Goal: Transaction & Acquisition: Subscribe to service/newsletter

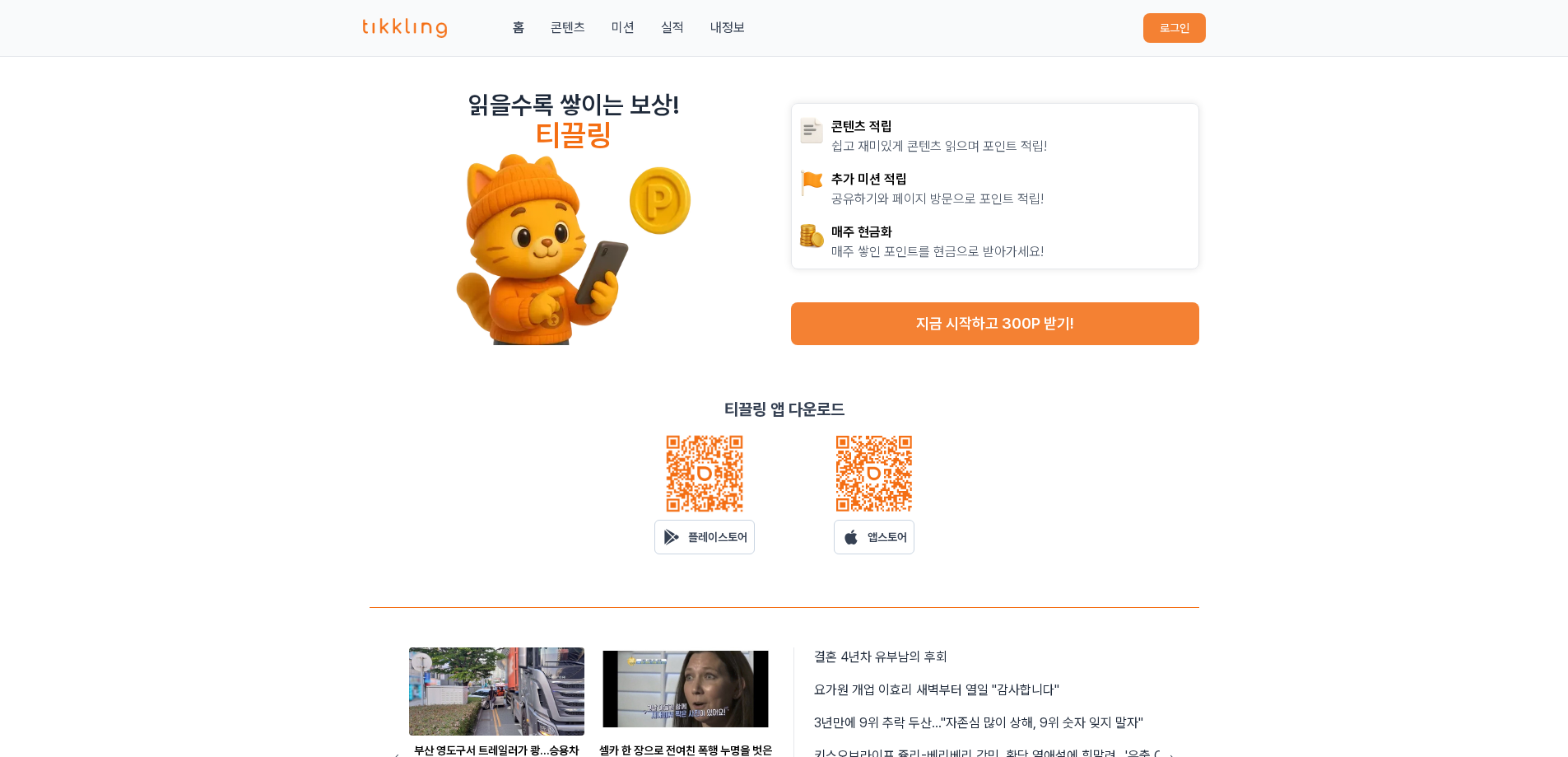
click at [1158, 29] on button "로그인" at bounding box center [1174, 28] width 62 height 29
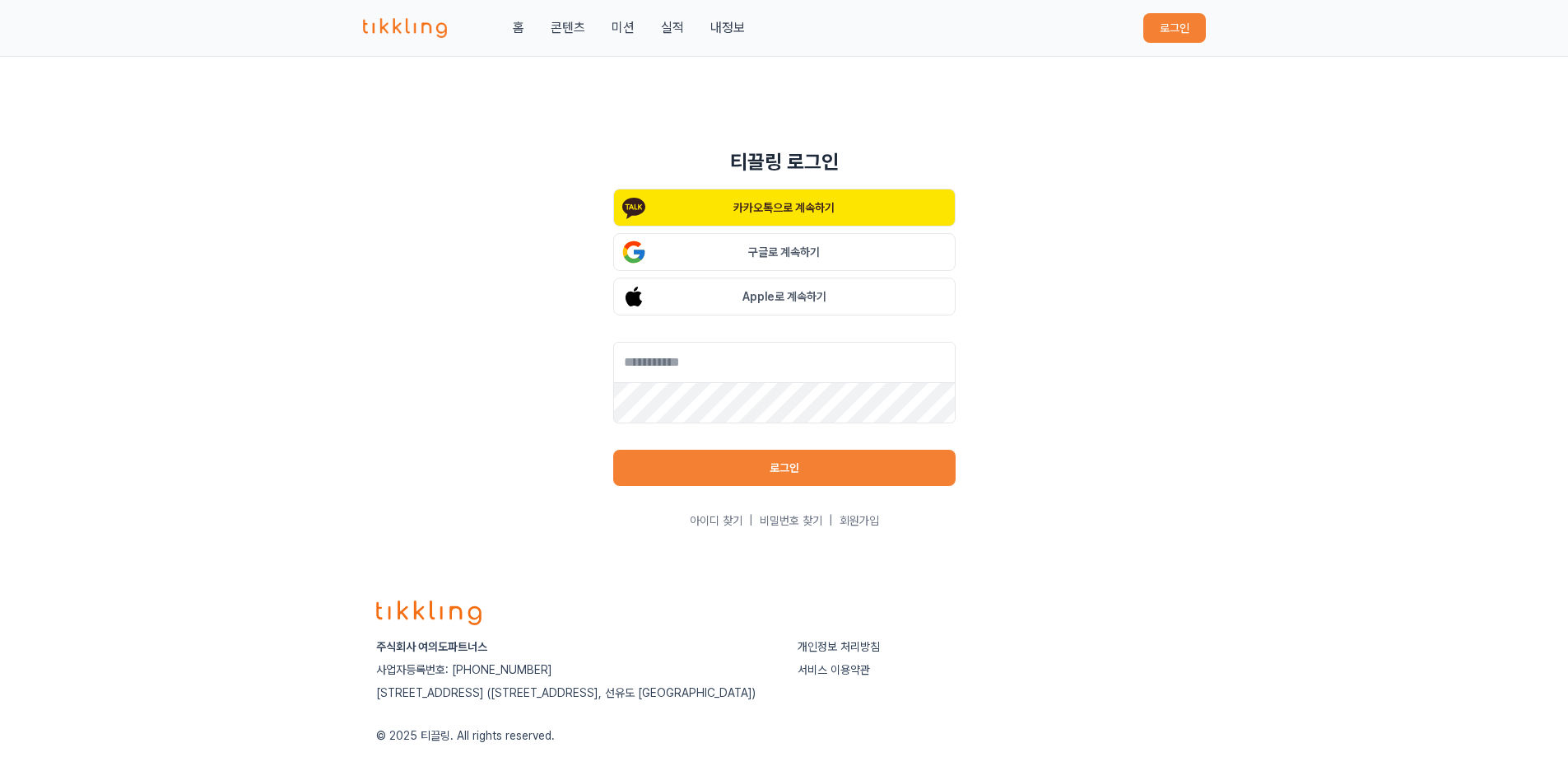
click at [813, 252] on button "구글로 계속하기" at bounding box center [784, 251] width 342 height 38
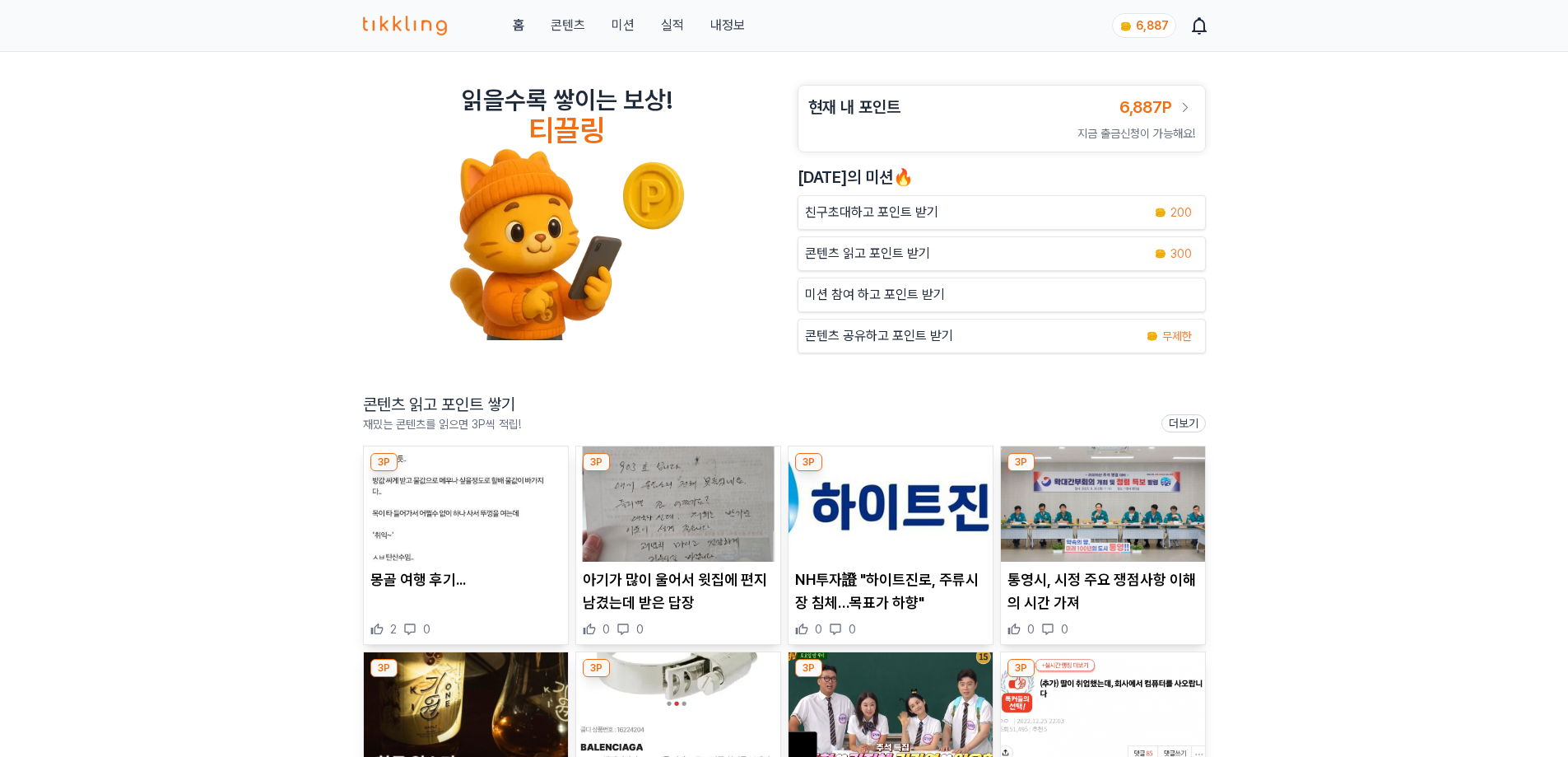
drag, startPoint x: 0, startPoint y: 0, endPoint x: 1392, endPoint y: 534, distance: 1490.9
click at [1392, 534] on div "읽을수록 쌓이는 보상! 티끌링 현재 내 포인트 6,887P 지금 출금신청이 가능해요! 오늘의 미션🔥 친구초대하고 포인트 받기 200 콘텐츠 읽…" at bounding box center [784, 585] width 1568 height 1066
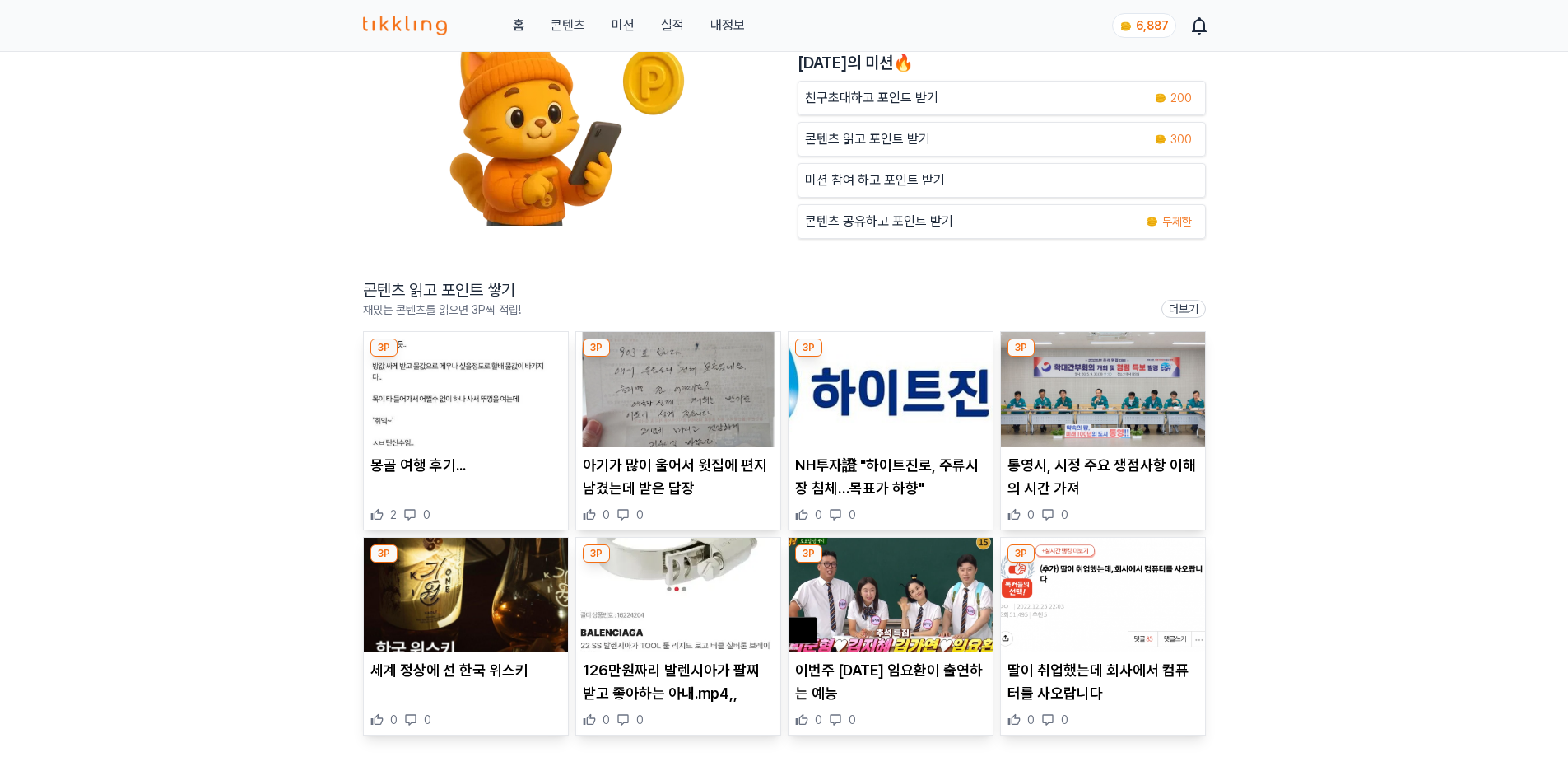
scroll to position [118, 0]
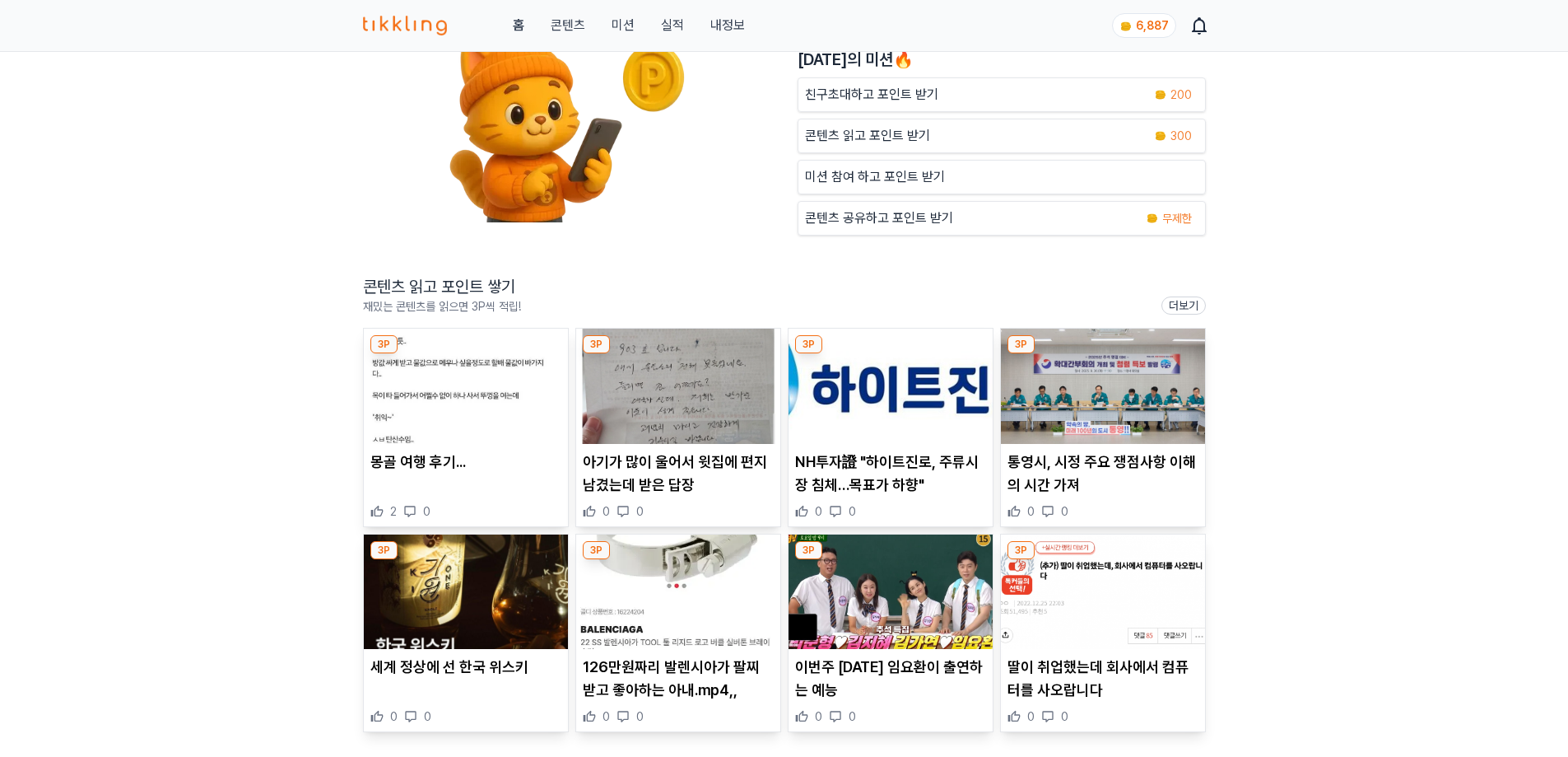
click at [658, 376] on img at bounding box center [678, 386] width 204 height 115
